Goal: Task Accomplishment & Management: Manage account settings

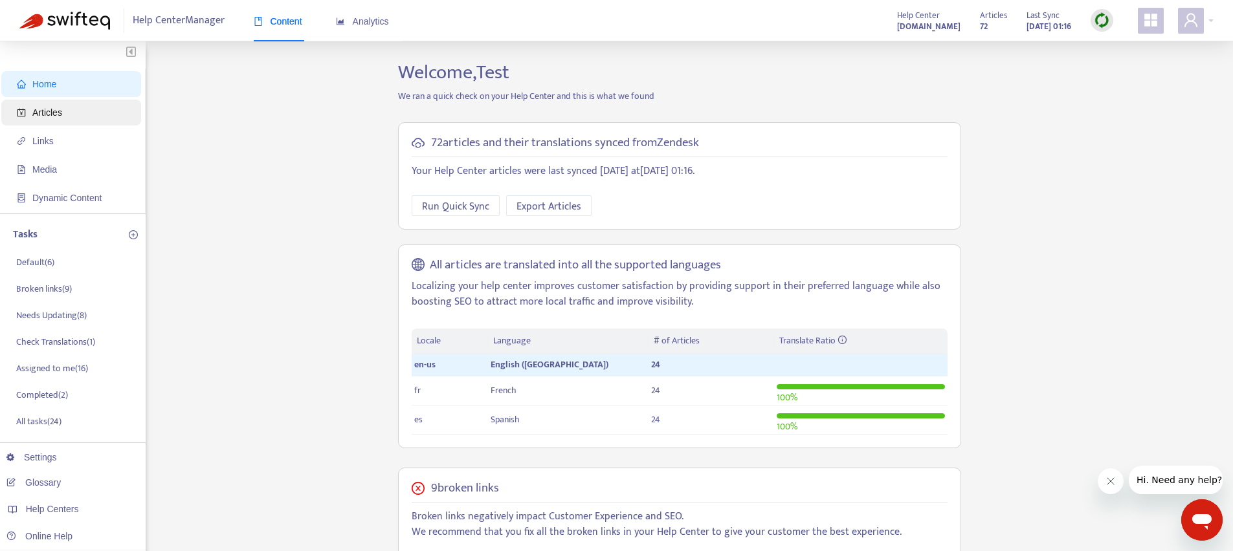
click at [57, 111] on span "Articles" at bounding box center [47, 112] width 30 height 10
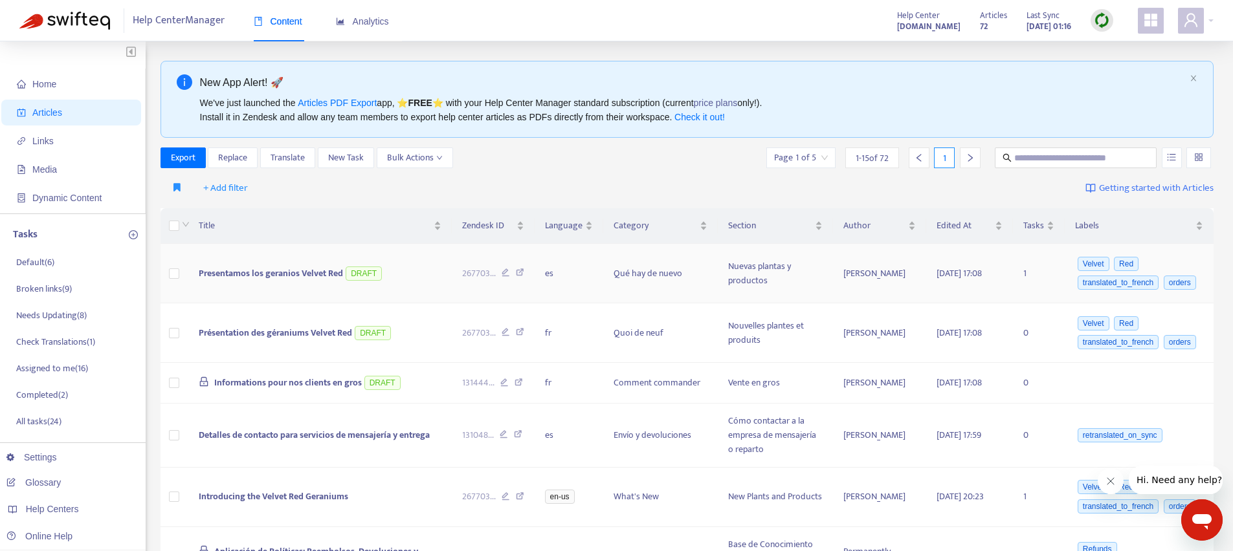
click at [258, 300] on td "Presentamos los geranios Velvet Red DRAFT" at bounding box center [319, 274] width 263 height 60
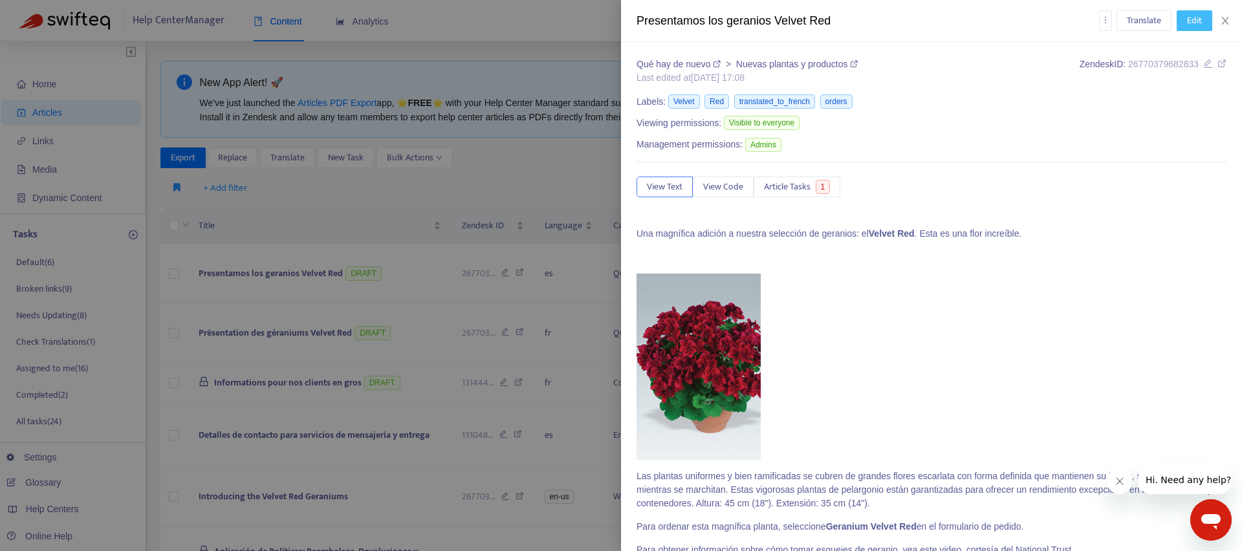
click at [1193, 16] on span "Edit" at bounding box center [1194, 21] width 15 height 14
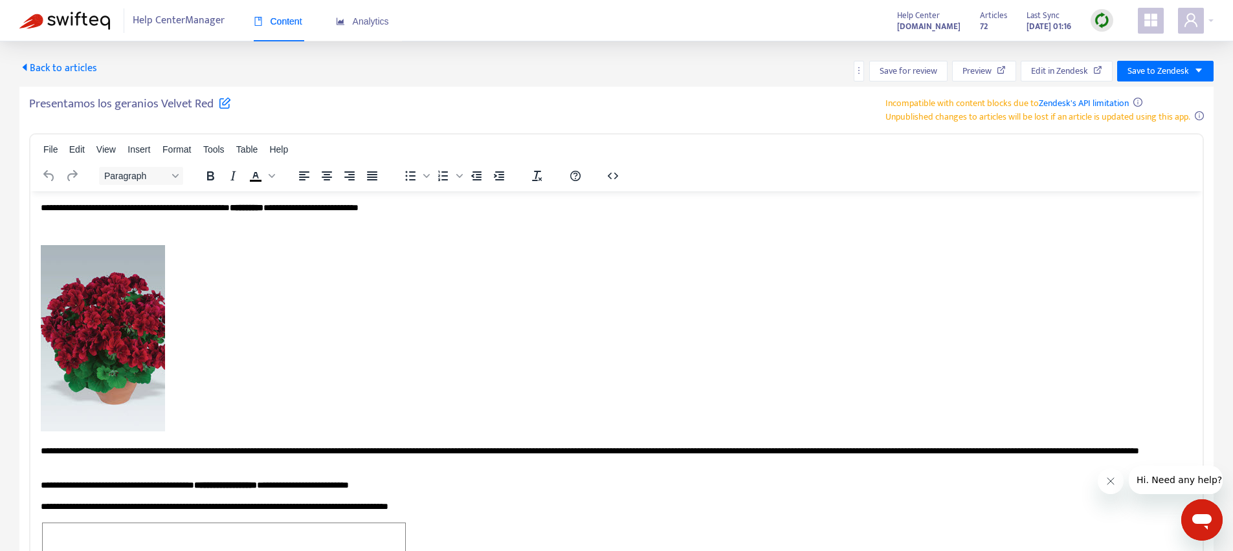
click at [44, 65] on span "Back to articles" at bounding box center [58, 68] width 78 height 17
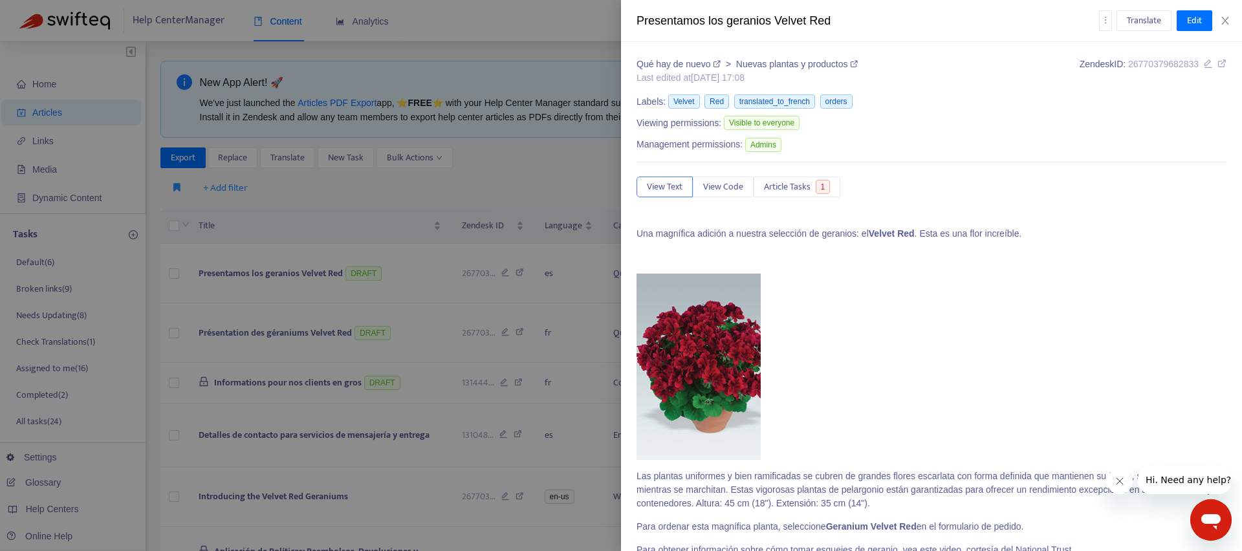
click at [297, 288] on div at bounding box center [621, 275] width 1242 height 551
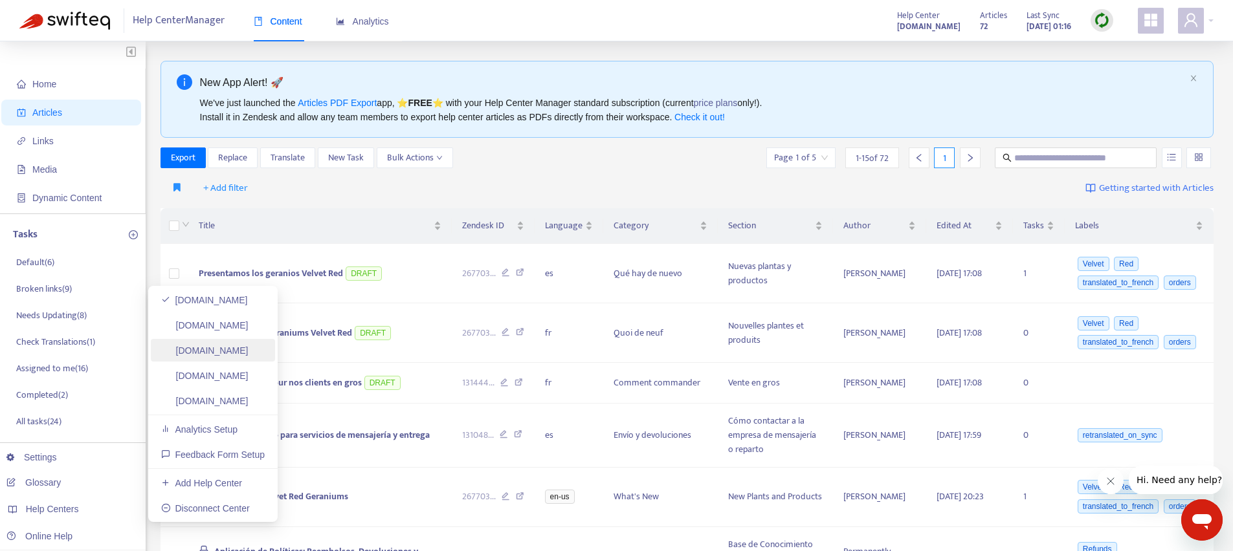
click at [241, 355] on link "[DOMAIN_NAME]" at bounding box center [204, 351] width 87 height 10
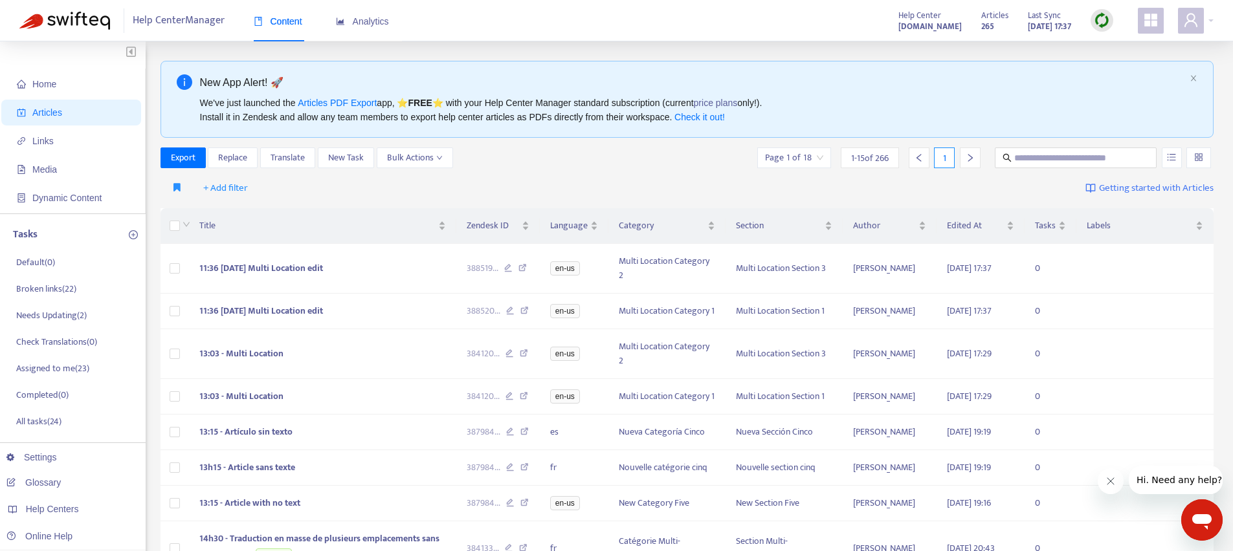
click at [1112, 17] on div at bounding box center [1101, 21] width 23 height 26
click at [1097, 21] on img at bounding box center [1102, 20] width 16 height 16
click at [274, 267] on span "11:36 [DATE] Multi Location edit" at bounding box center [261, 268] width 124 height 15
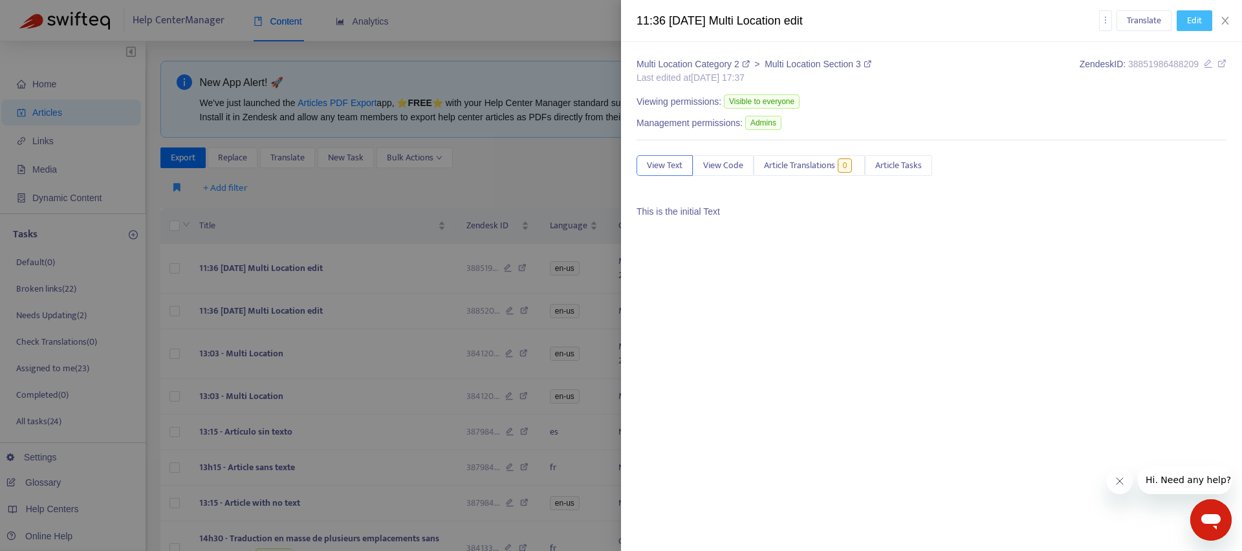
click at [1199, 15] on span "Edit" at bounding box center [1194, 21] width 15 height 14
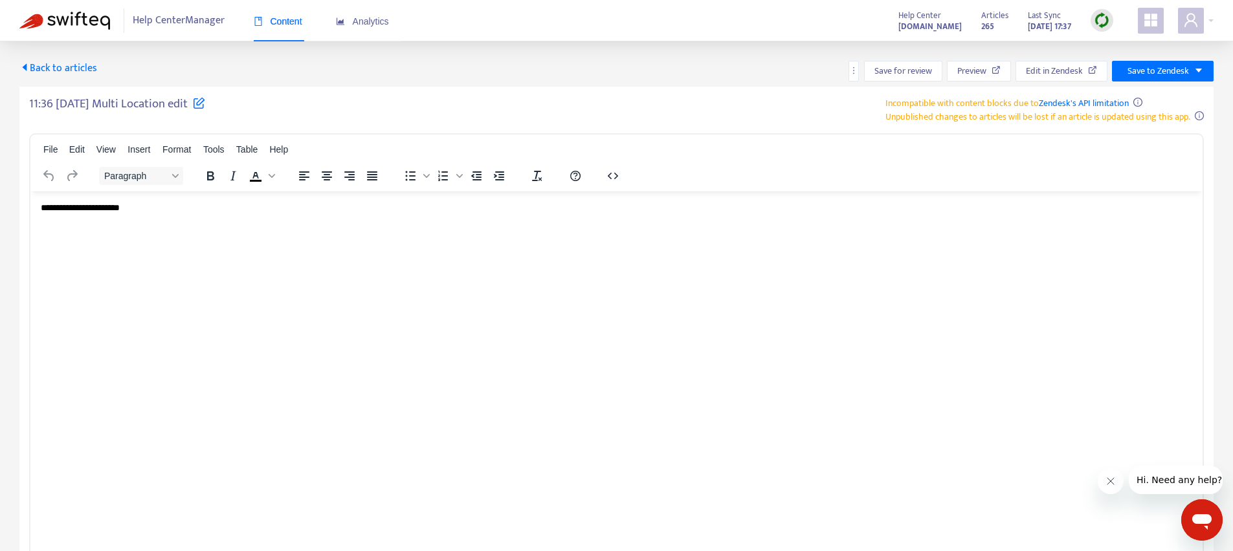
click at [46, 65] on span "Back to articles" at bounding box center [58, 68] width 78 height 17
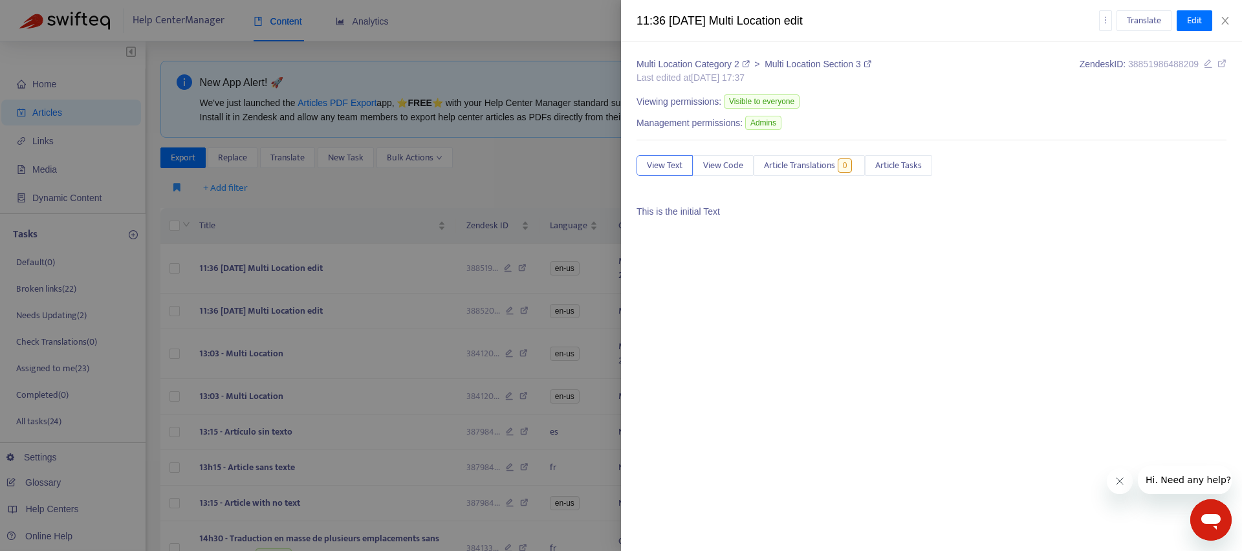
click at [549, 49] on div at bounding box center [621, 275] width 1242 height 551
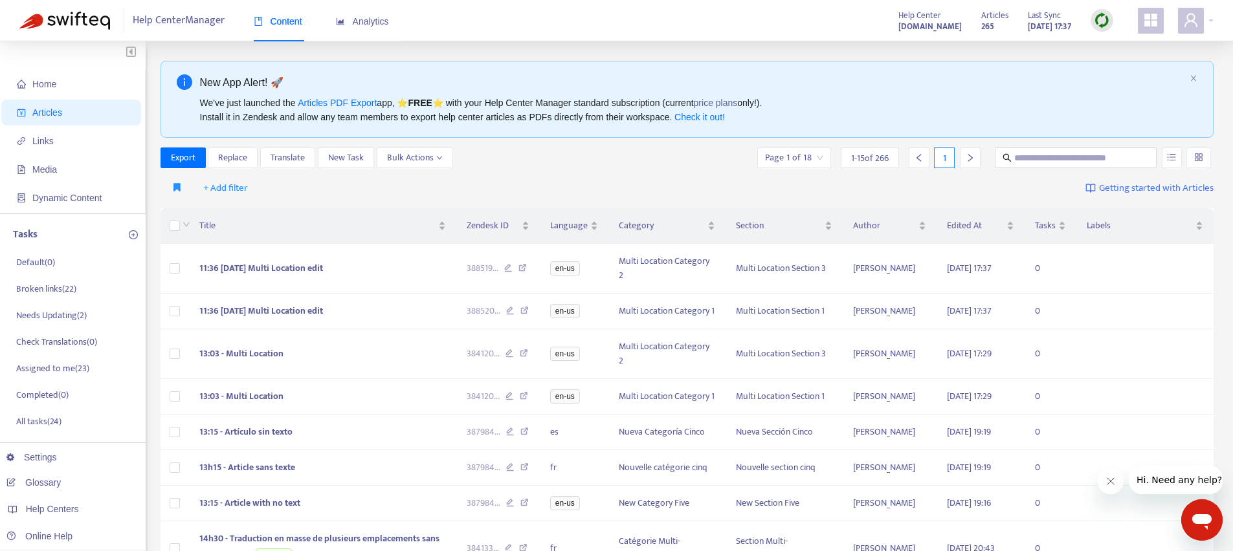
click at [1198, 71] on div "New App Alert! 🚀 We've just launched the Articles PDF Export app, ⭐ FREE ⭐️ wit…" at bounding box center [686, 99] width 1053 height 77
click at [1192, 78] on icon "close" at bounding box center [1193, 78] width 8 height 8
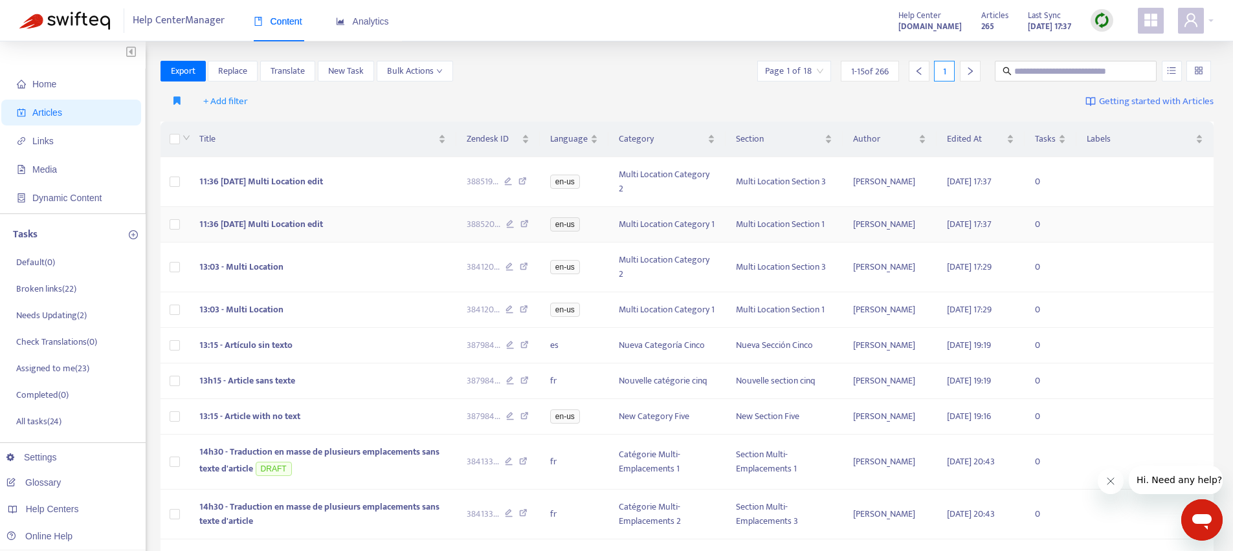
click at [266, 225] on span "11:36 [DATE] Multi Location edit" at bounding box center [261, 224] width 124 height 15
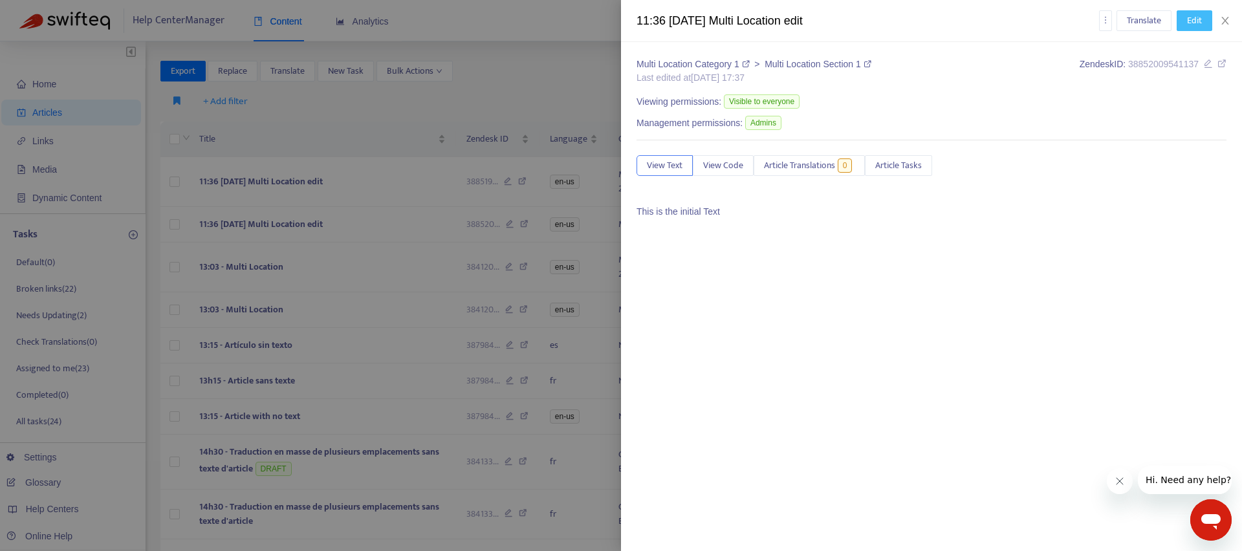
click at [1193, 23] on span "Edit" at bounding box center [1194, 21] width 15 height 14
